Goal: Check status: Check status

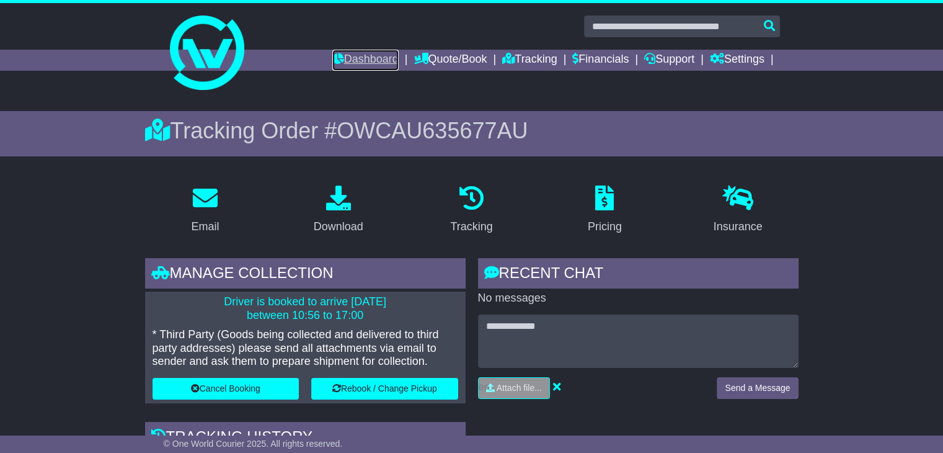
click at [375, 60] on link "Dashboard" at bounding box center [365, 60] width 66 height 21
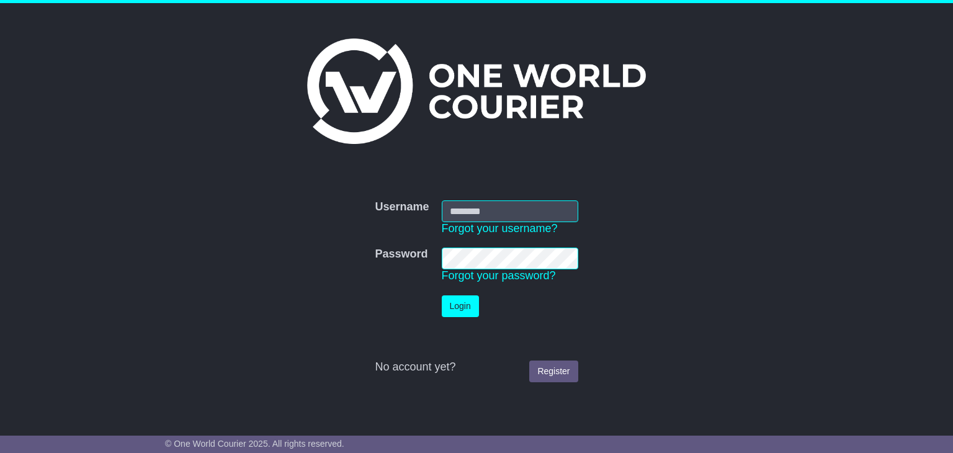
type input "**********"
click at [457, 302] on button "Login" at bounding box center [460, 306] width 37 height 22
